Goal: Task Accomplishment & Management: Use online tool/utility

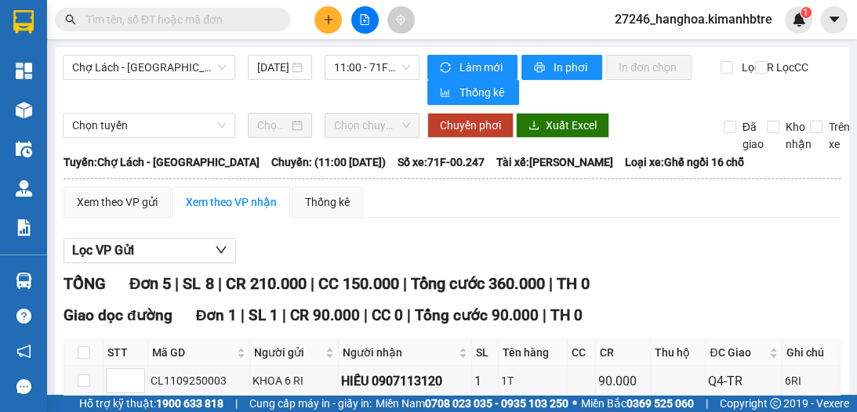
click at [328, 22] on icon "plus" at bounding box center [328, 19] width 1 height 9
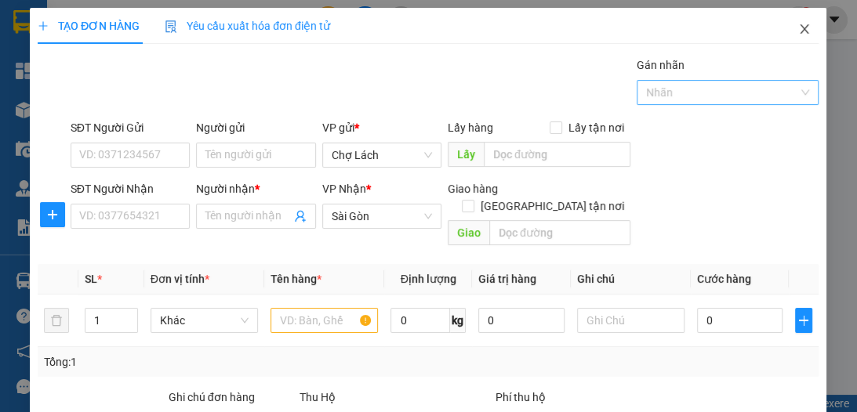
click at [799, 29] on icon "close" at bounding box center [805, 29] width 13 height 13
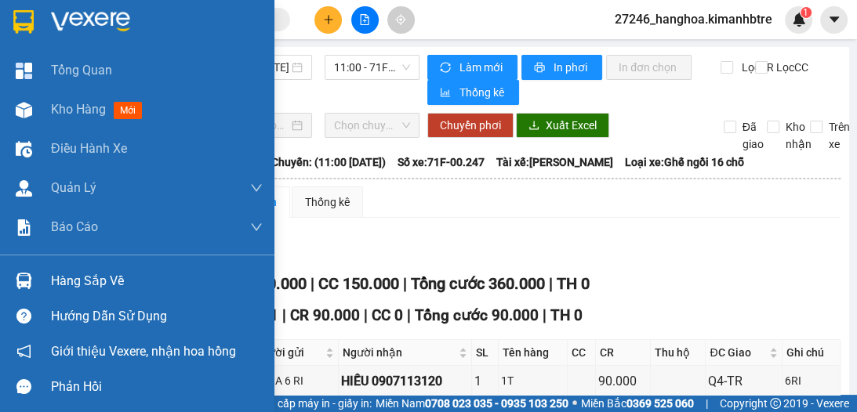
click at [78, 106] on div "Chợ Lách - [GEOGRAPHIC_DATA] [DATE] 11:00 - 71F-00.247 Làm mới In phơi In đơn c…" at bounding box center [452, 378] width 794 height 663
click at [61, 102] on span "Kho hàng" at bounding box center [78, 109] width 55 height 15
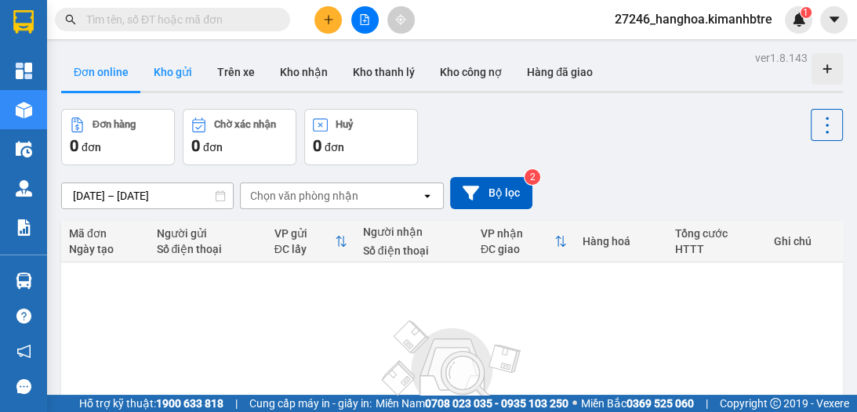
click at [181, 70] on button "Kho gửi" at bounding box center [172, 72] width 63 height 38
type input "[DATE] – [DATE]"
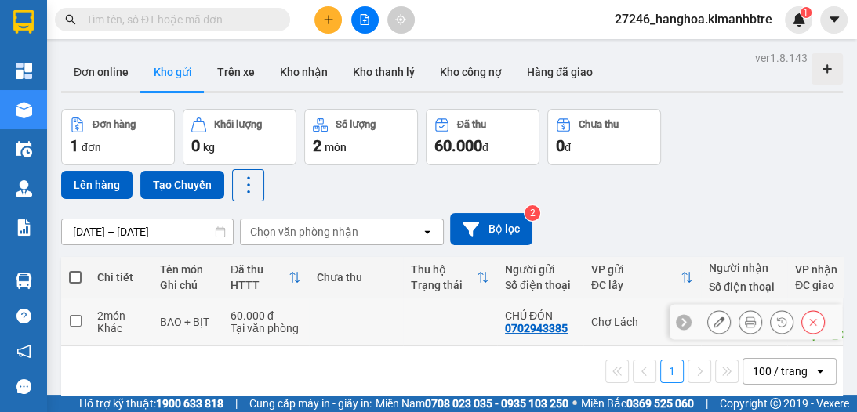
click at [745, 321] on icon at bounding box center [750, 322] width 11 height 11
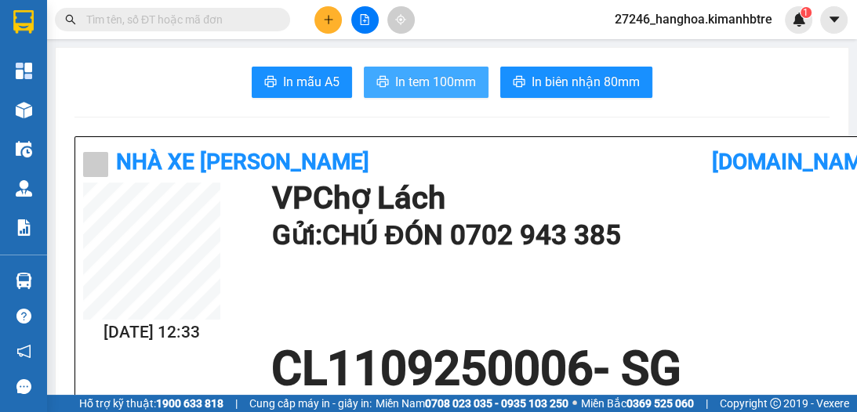
click at [422, 88] on span "In tem 100mm" at bounding box center [435, 82] width 81 height 20
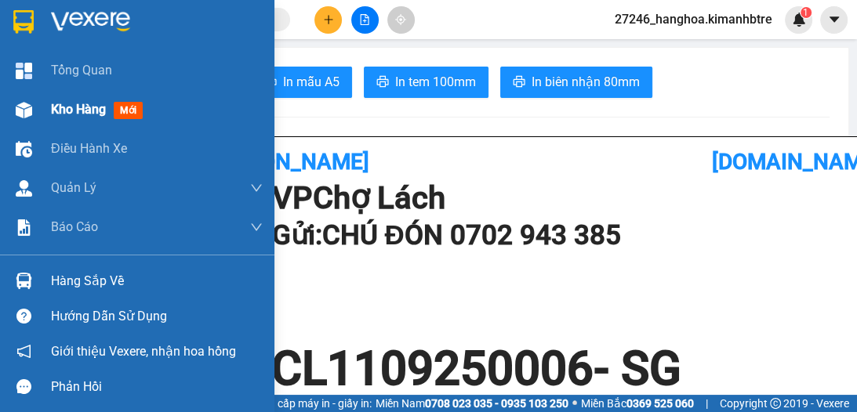
click at [56, 118] on div "Kho hàng mới" at bounding box center [100, 110] width 98 height 20
